Goal: Find specific page/section: Find specific page/section

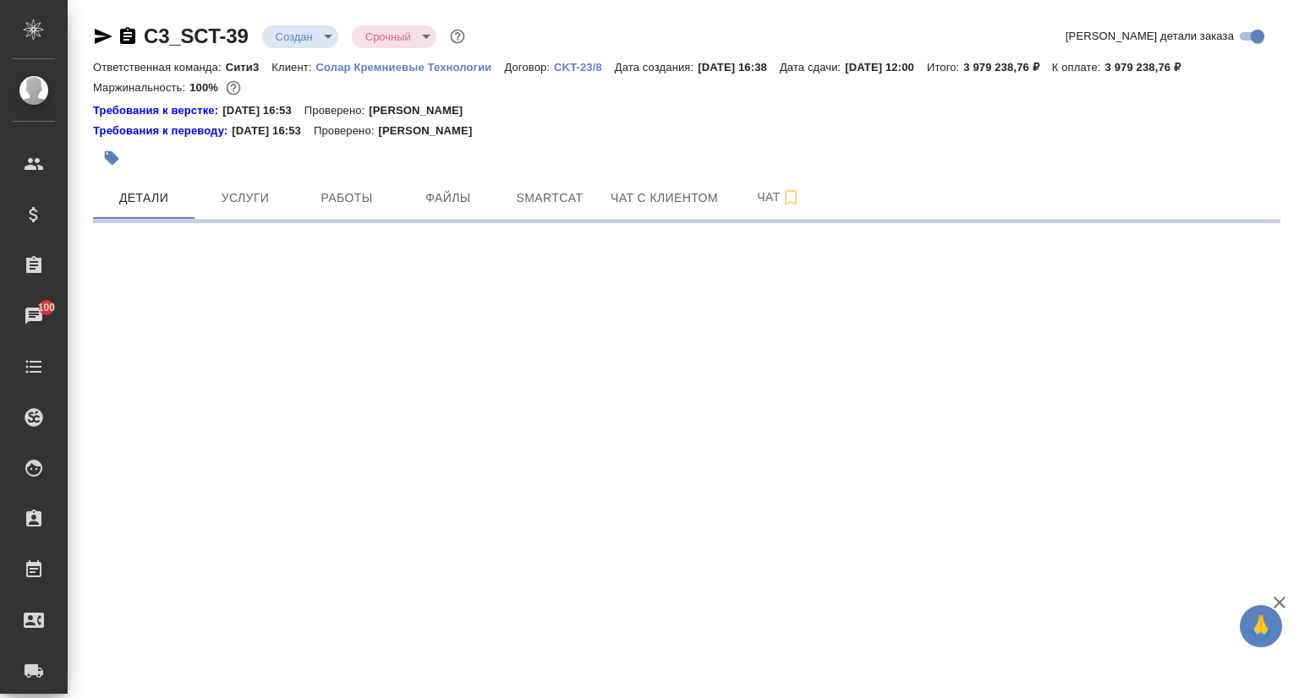
select select "RU"
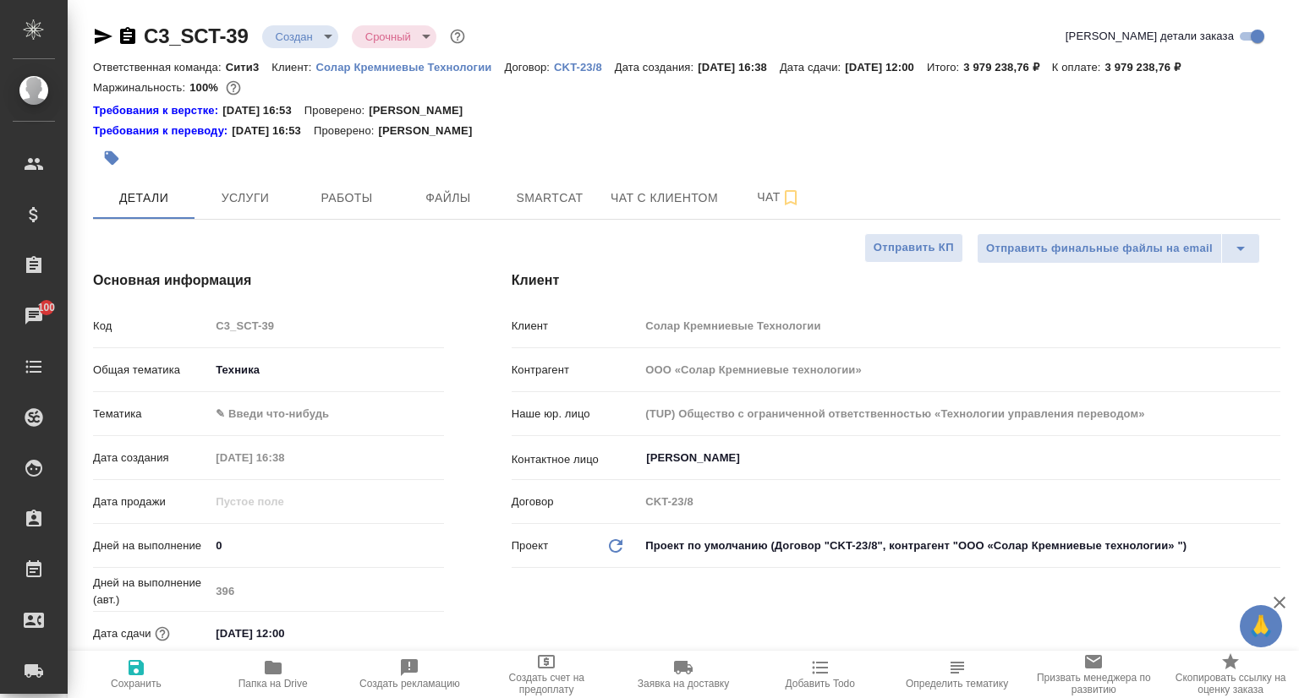
type textarea "x"
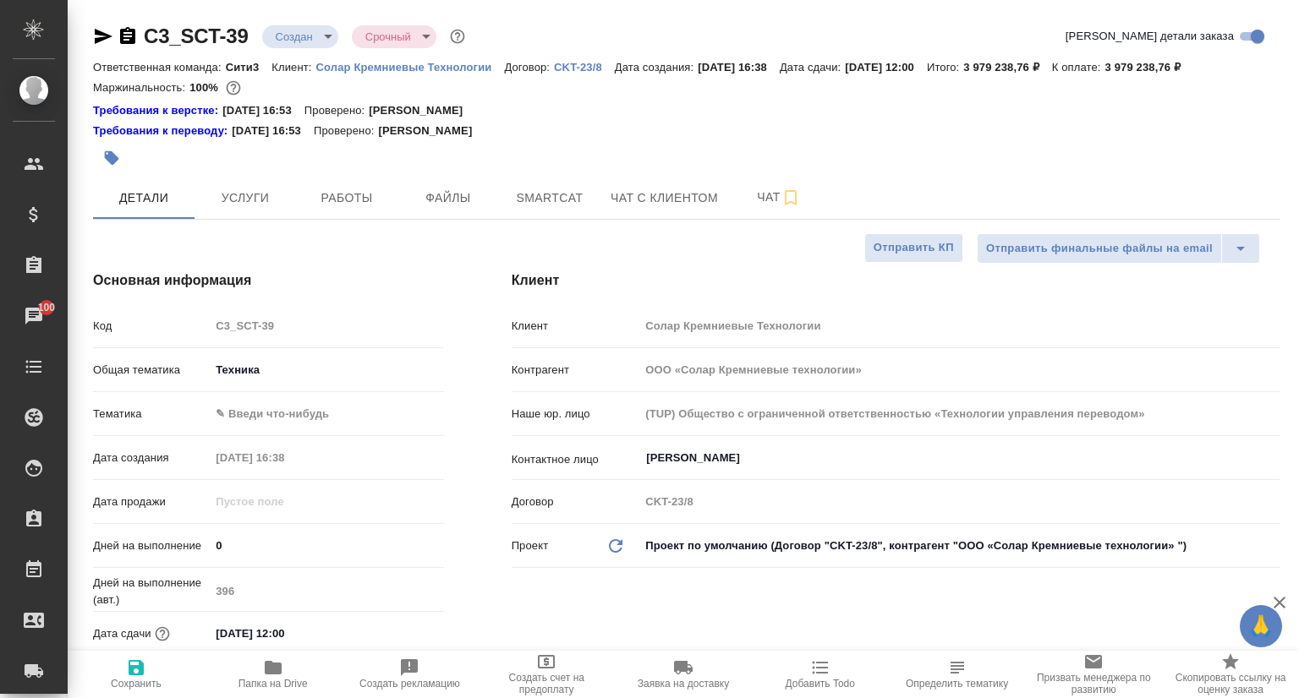
type textarea "x"
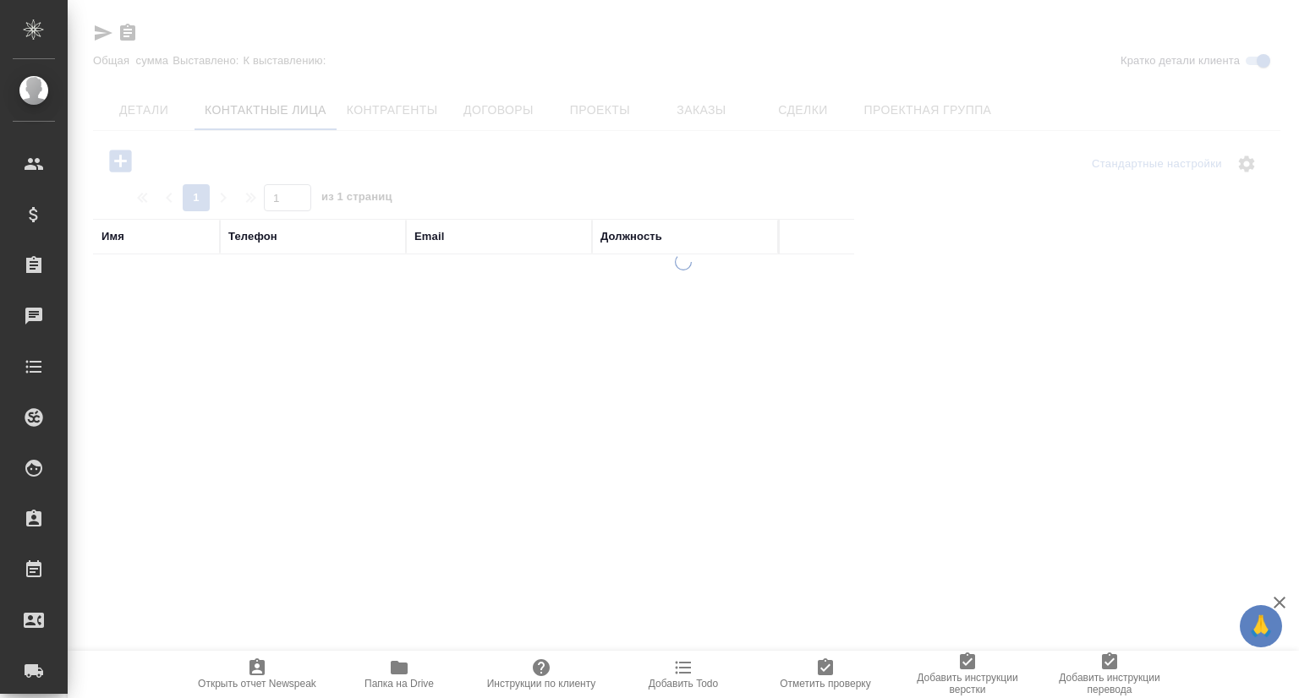
select select "RU"
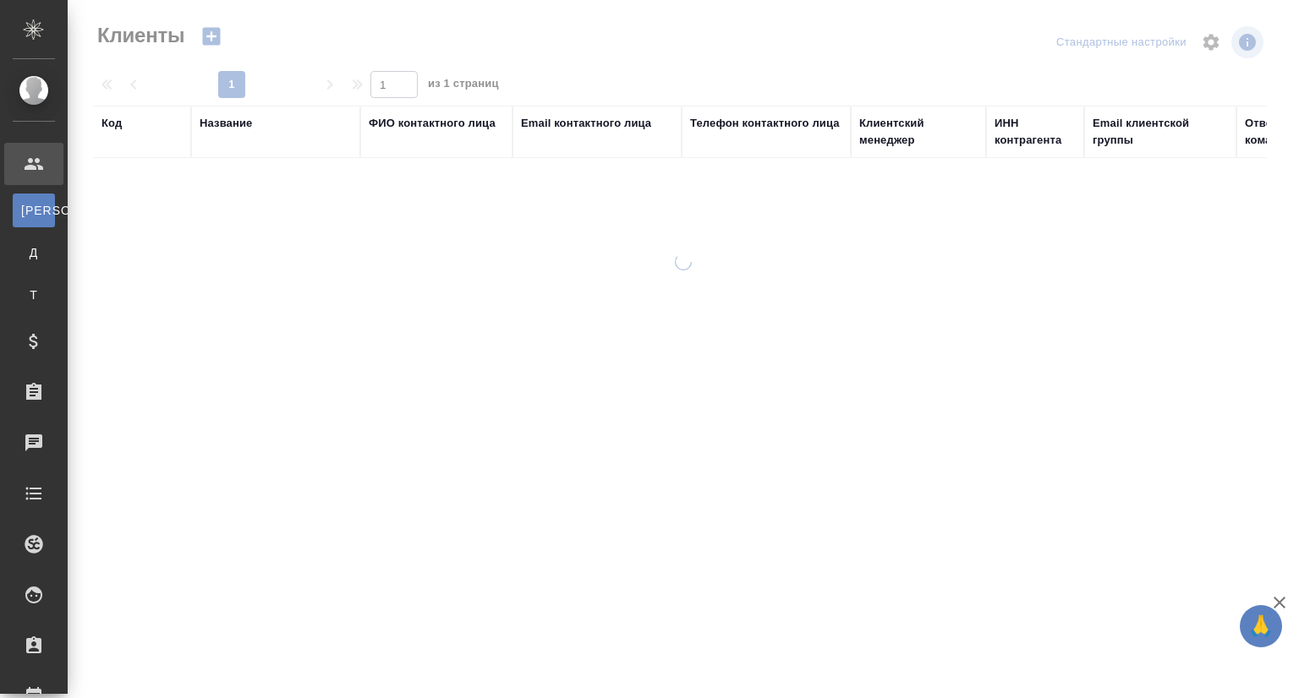
select select "RU"
